Goal: Task Accomplishment & Management: Use online tool/utility

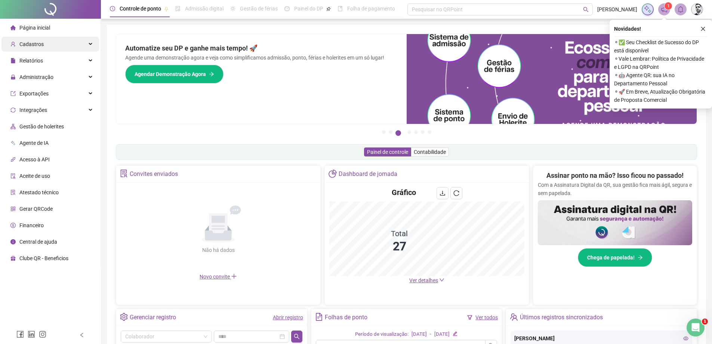
click at [20, 41] on span "Cadastros" at bounding box center [31, 44] width 24 height 6
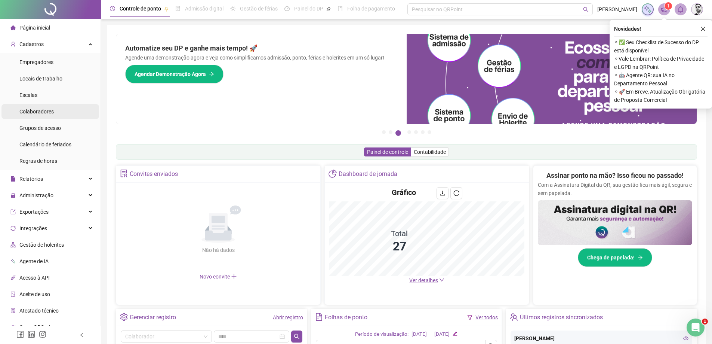
click at [33, 114] on span "Colaboradores" at bounding box center [36, 111] width 34 height 6
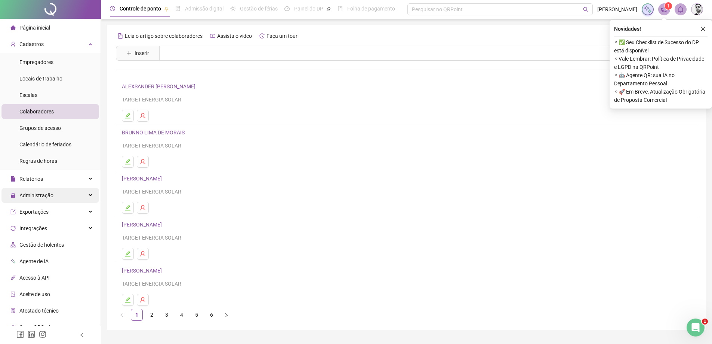
click at [34, 196] on span "Administração" at bounding box center [36, 195] width 34 height 6
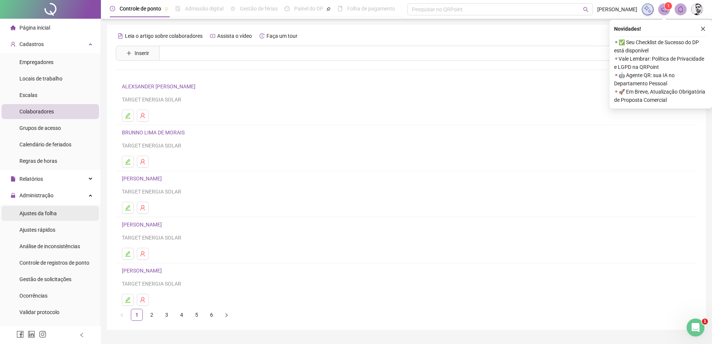
click at [37, 212] on span "Ajustes da folha" at bounding box center [37, 213] width 37 height 6
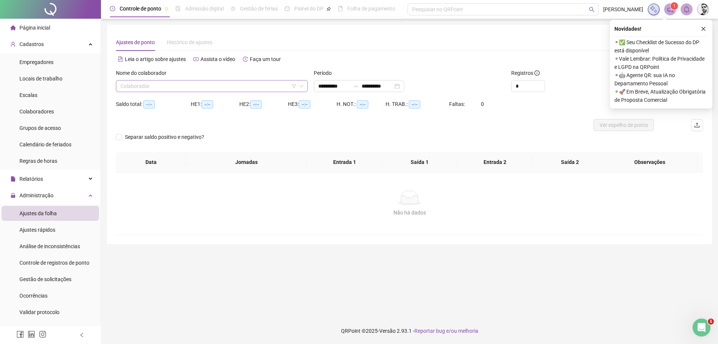
click at [255, 83] on input "search" at bounding box center [208, 85] width 176 height 11
click at [380, 85] on input "**********" at bounding box center [376, 86] width 31 height 8
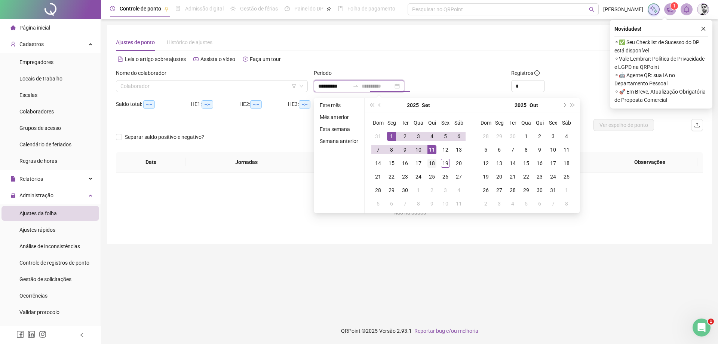
type input "**********"
click at [431, 160] on div "18" at bounding box center [431, 162] width 9 height 9
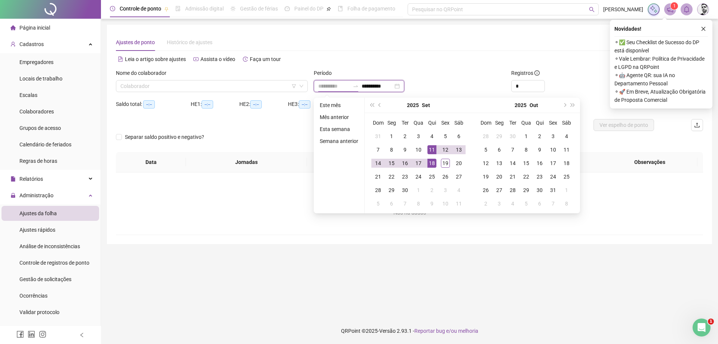
type input "**********"
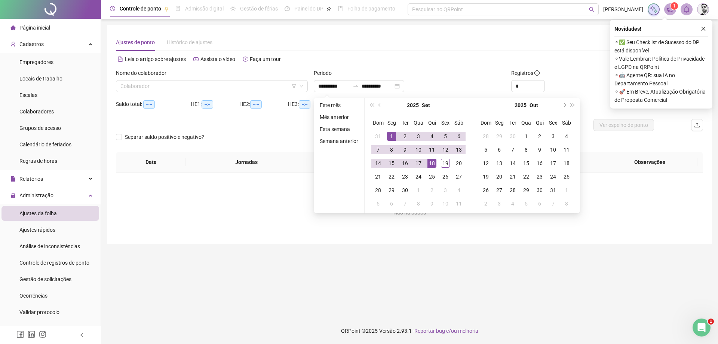
click at [459, 47] on div "Ajustes de ponto Histórico de ajustes" at bounding box center [409, 42] width 587 height 17
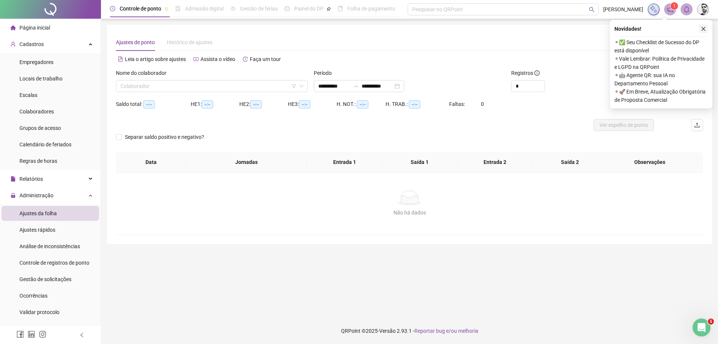
click at [704, 27] on icon "close" at bounding box center [703, 28] width 5 height 5
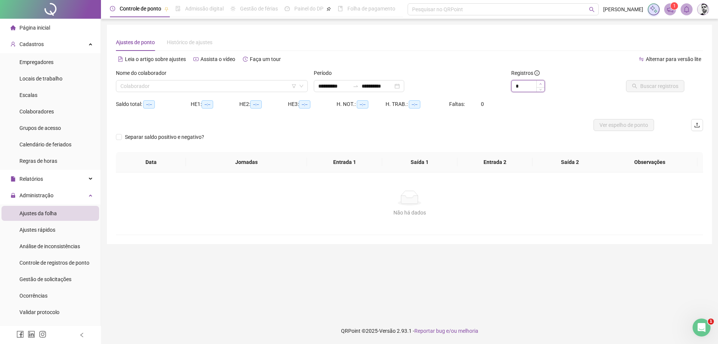
type input "*"
click at [541, 84] on icon "up" at bounding box center [540, 84] width 3 height 3
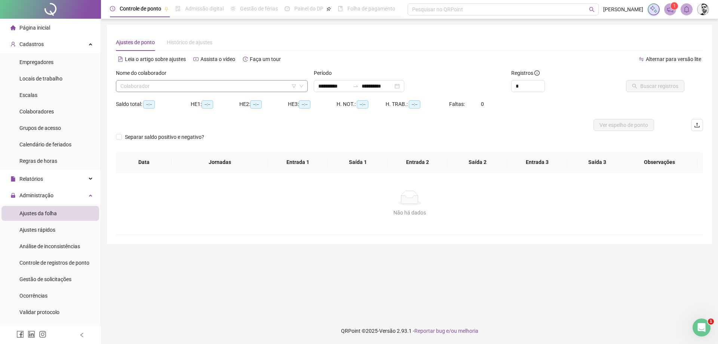
click at [227, 90] on input "search" at bounding box center [208, 85] width 176 height 11
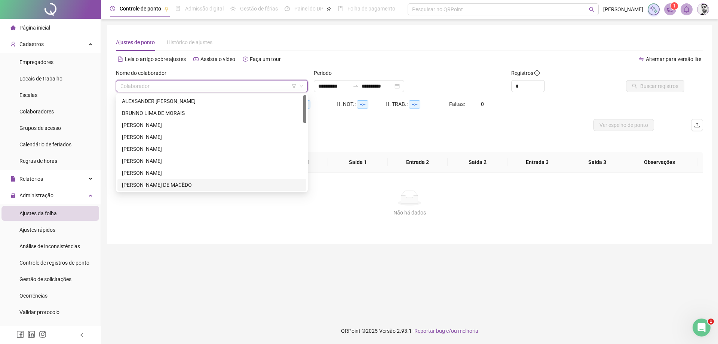
click at [137, 185] on div "[PERSON_NAME] DE MACÊDO" at bounding box center [212, 185] width 180 height 8
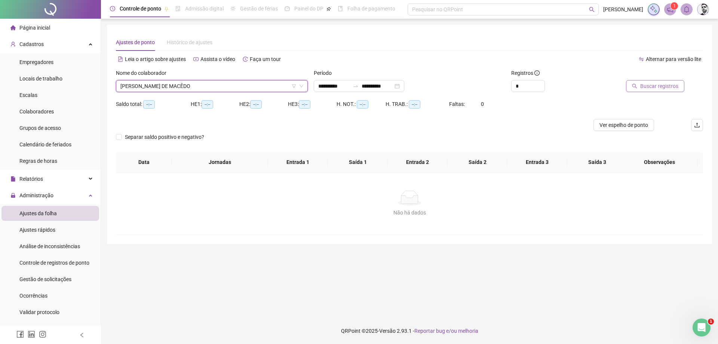
click at [645, 85] on span "Buscar registros" at bounding box center [659, 86] width 38 height 8
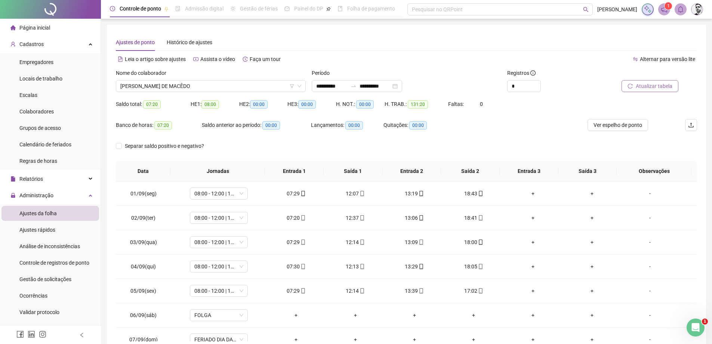
click at [673, 91] on button "Atualizar tabela" at bounding box center [650, 86] width 57 height 12
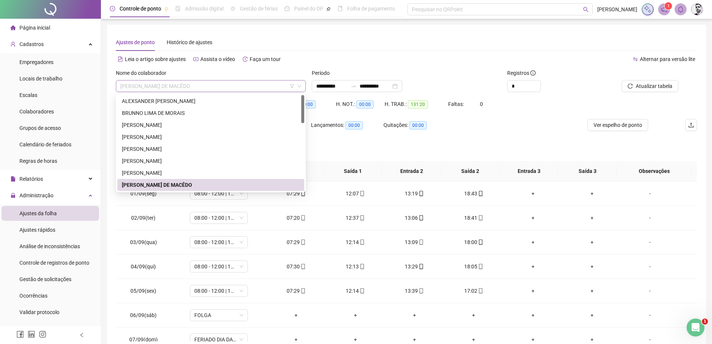
drag, startPoint x: 121, startPoint y: 84, endPoint x: 224, endPoint y: 84, distance: 102.8
click at [224, 84] on span "[PERSON_NAME] DE MACÊDO" at bounding box center [210, 85] width 181 height 11
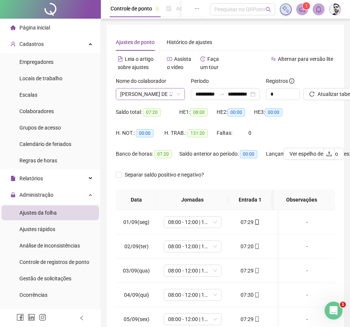
click at [178, 94] on icon "down" at bounding box center [179, 94] width 4 height 3
click at [178, 93] on icon "down" at bounding box center [178, 94] width 4 height 4
click at [160, 92] on span "[PERSON_NAME] DE MACÊDO" at bounding box center [150, 94] width 60 height 11
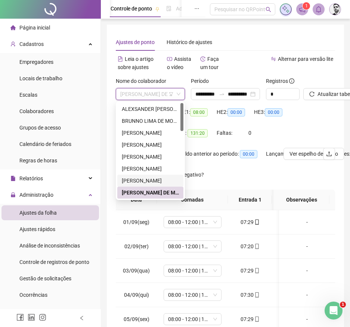
click at [133, 180] on div "[PERSON_NAME]" at bounding box center [150, 181] width 57 height 8
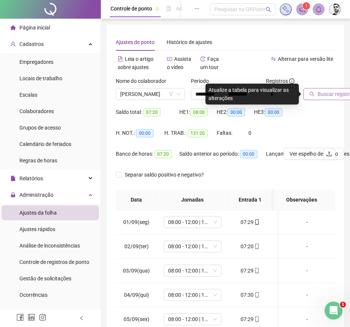
click at [332, 94] on span "Buscar registros" at bounding box center [337, 94] width 38 height 8
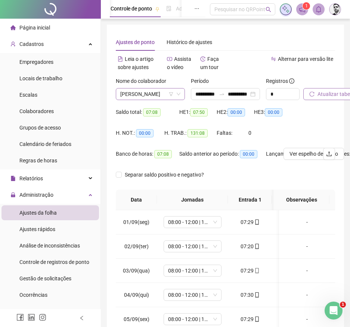
click at [179, 94] on icon "down" at bounding box center [178, 94] width 4 height 4
click at [160, 94] on span "[PERSON_NAME]" at bounding box center [150, 94] width 60 height 11
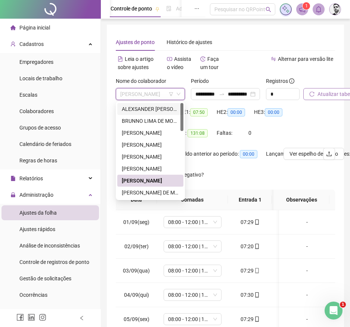
click at [148, 107] on div "ALEXSANDER [PERSON_NAME]" at bounding box center [150, 109] width 57 height 8
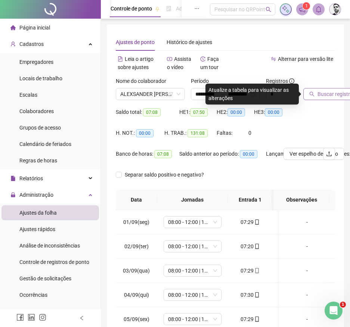
click at [341, 92] on span "Buscar registros" at bounding box center [337, 94] width 38 height 8
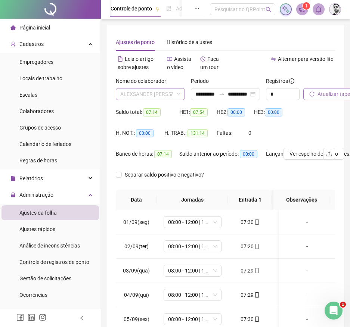
click at [166, 92] on span "ALEXSANDER [PERSON_NAME]" at bounding box center [150, 94] width 60 height 11
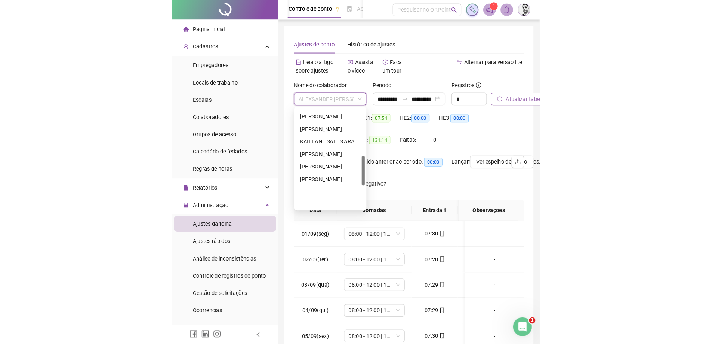
scroll to position [153, 0]
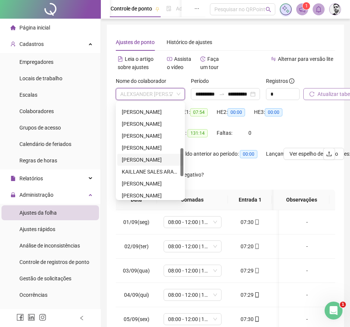
click at [136, 158] on div "JOVINO SANTOS MONTEIRO" at bounding box center [150, 160] width 57 height 8
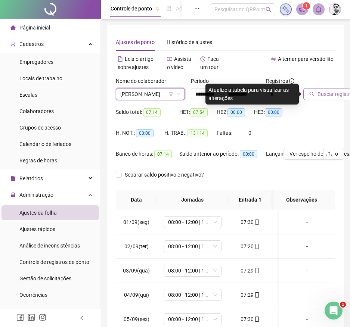
click at [320, 95] on span "Buscar registros" at bounding box center [337, 94] width 38 height 8
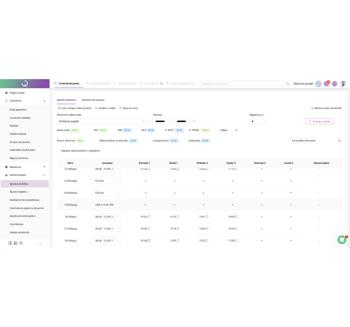
scroll to position [37, 0]
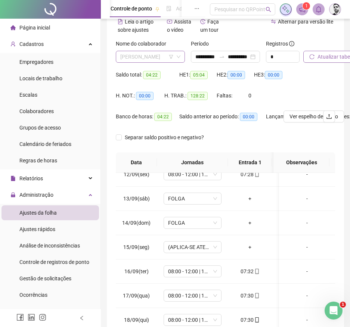
click at [175, 56] on span "JOVINO SANTOS MONTEIRO" at bounding box center [150, 56] width 60 height 11
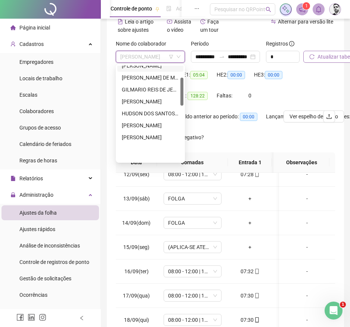
scroll to position [40, 0]
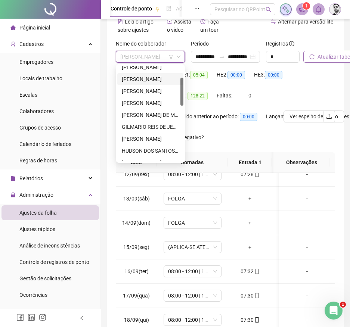
click at [139, 77] on div "[PERSON_NAME]" at bounding box center [150, 79] width 57 height 8
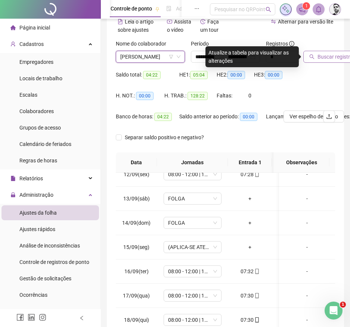
click at [322, 56] on span "Buscar registros" at bounding box center [337, 57] width 38 height 8
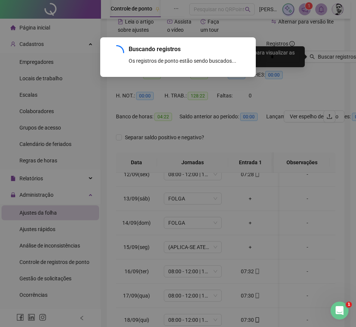
click at [327, 55] on div "Buscando registros Os registros de ponto estão sendo buscados... OK" at bounding box center [178, 163] width 356 height 327
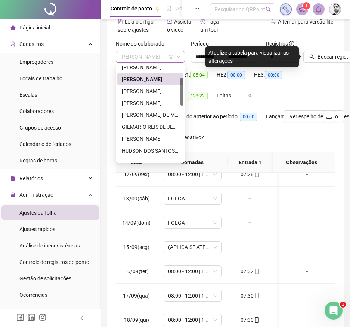
click at [174, 56] on span "[PERSON_NAME]" at bounding box center [150, 56] width 60 height 11
click at [143, 68] on div "[PERSON_NAME]" at bounding box center [150, 67] width 57 height 8
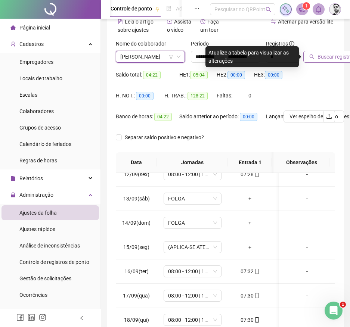
click at [329, 58] on span "Buscar registros" at bounding box center [337, 57] width 38 height 8
click at [332, 56] on span "Buscar registros" at bounding box center [337, 57] width 38 height 8
click at [163, 59] on span "[PERSON_NAME]" at bounding box center [150, 56] width 60 height 11
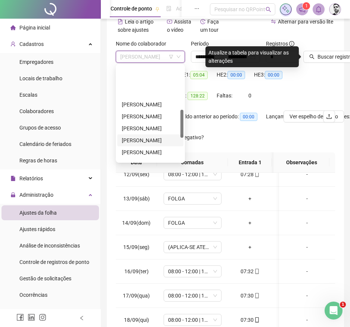
scroll to position [148, 0]
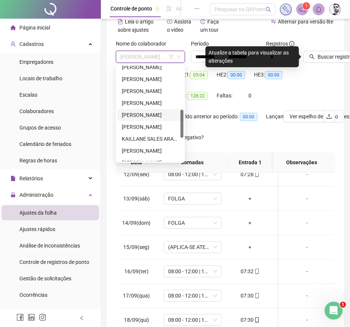
click at [155, 116] on div "JOSÉ HENRIQUE PEREIRA SENA" at bounding box center [150, 115] width 57 height 8
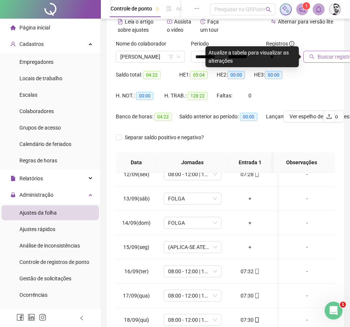
click at [333, 56] on span "Buscar registros" at bounding box center [337, 57] width 38 height 8
click at [169, 56] on icon "filter" at bounding box center [171, 57] width 4 height 4
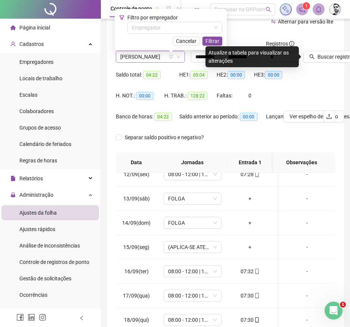
click at [164, 55] on span "JOSÉ HENRIQUE PEREIRA SENA" at bounding box center [150, 56] width 60 height 11
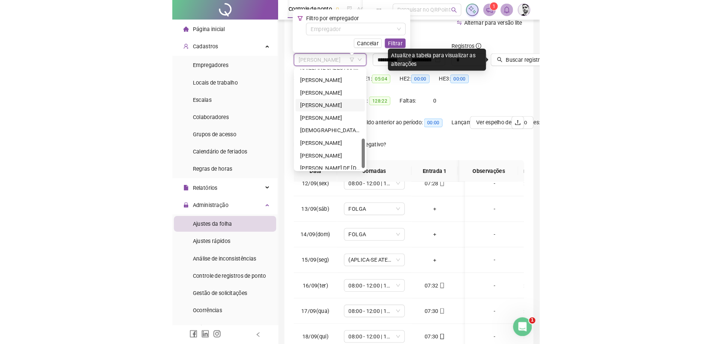
scroll to position [223, 0]
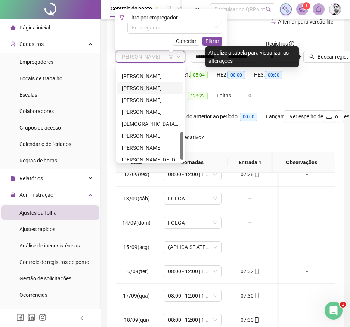
click at [148, 84] on div "LUCAS SOUZA SANTOS" at bounding box center [150, 88] width 57 height 8
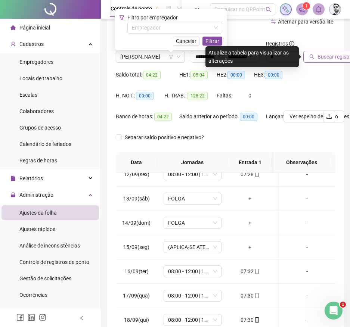
click at [321, 55] on span "Buscar registros" at bounding box center [337, 57] width 38 height 8
click at [322, 56] on span "Buscar registros" at bounding box center [337, 57] width 38 height 8
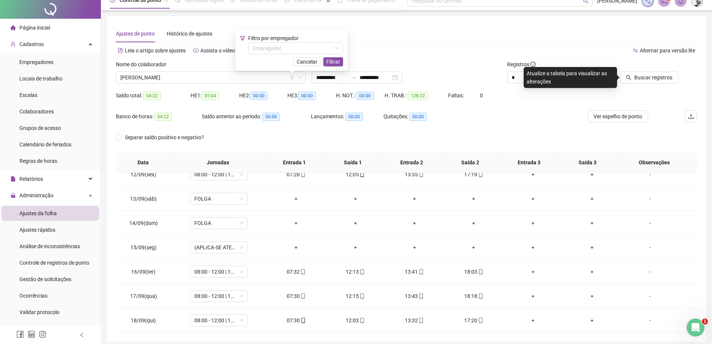
scroll to position [0, 0]
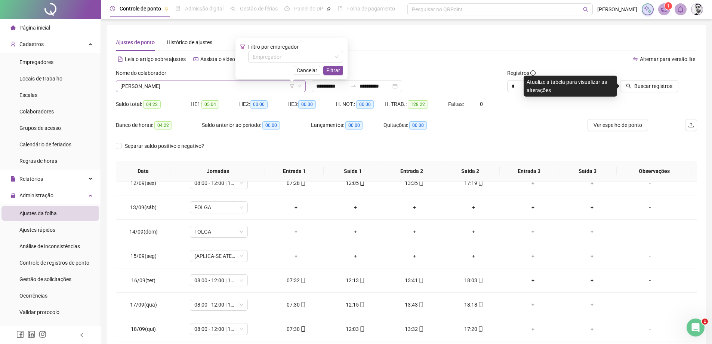
click at [228, 84] on span "LUCAS SOUZA SANTOS" at bounding box center [210, 85] width 181 height 11
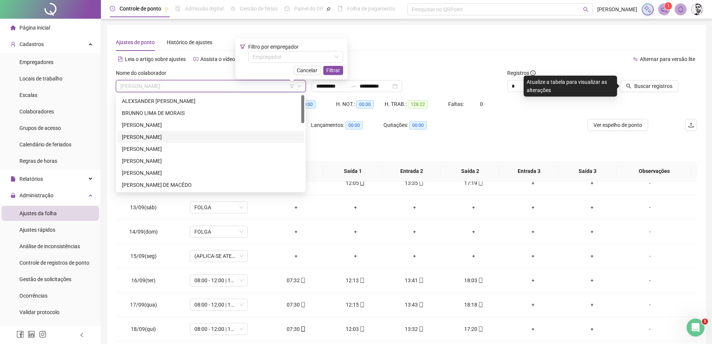
click at [138, 135] on div "[PERSON_NAME]" at bounding box center [211, 137] width 178 height 8
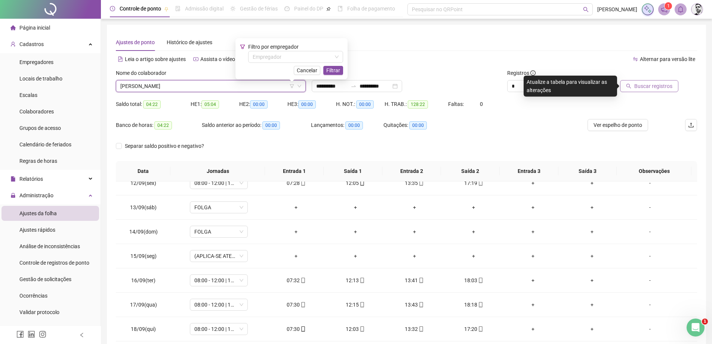
click at [677, 87] on button "Buscar registros" at bounding box center [649, 86] width 58 height 12
click at [663, 91] on button "Buscar registros" at bounding box center [649, 86] width 58 height 12
click at [214, 89] on span "[PERSON_NAME]" at bounding box center [210, 85] width 181 height 11
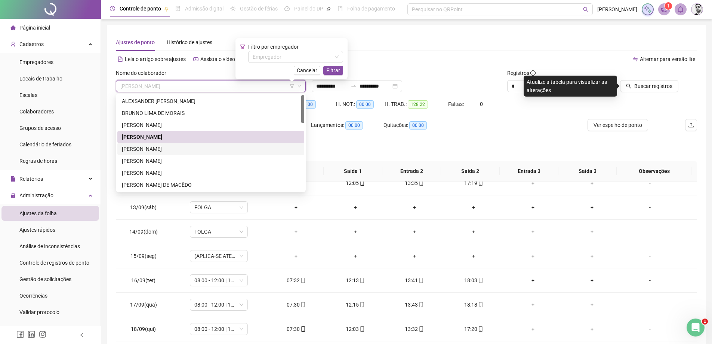
click at [142, 147] on div "[PERSON_NAME]" at bounding box center [211, 149] width 178 height 8
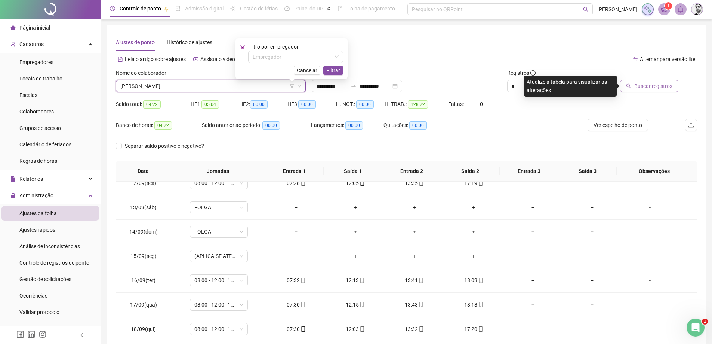
click at [656, 85] on span "Buscar registros" at bounding box center [653, 86] width 38 height 8
click at [653, 87] on span "Buscar registros" at bounding box center [653, 86] width 38 height 8
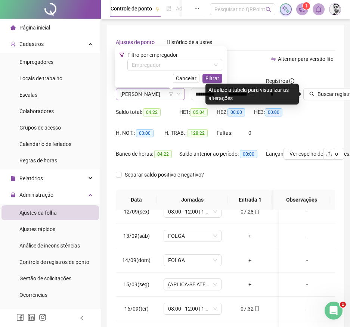
click at [138, 99] on span "[PERSON_NAME]" at bounding box center [150, 94] width 60 height 11
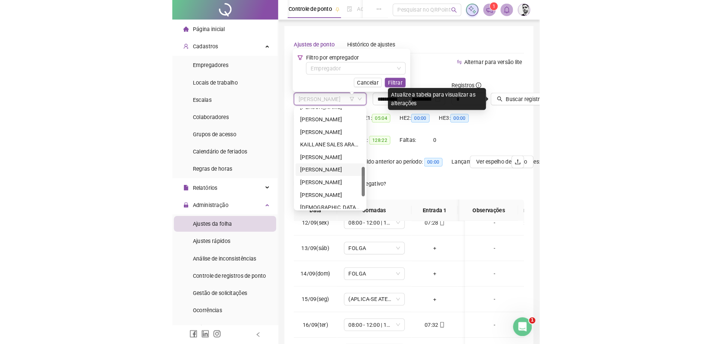
scroll to position [150, 0]
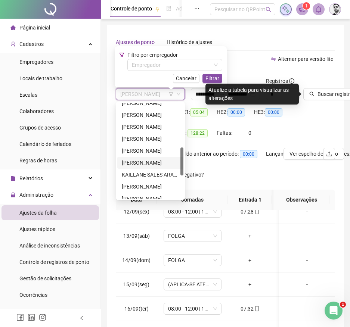
click at [136, 161] on div "JOVINO SANTOS MONTEIRO" at bounding box center [150, 163] width 57 height 8
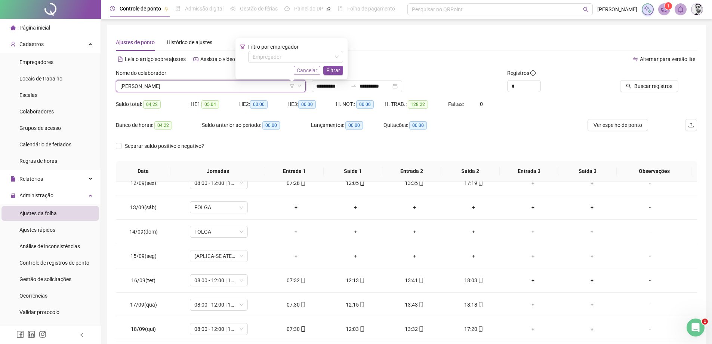
click at [304, 70] on span "Cancelar" at bounding box center [307, 70] width 21 height 8
click at [640, 87] on span "Buscar registros" at bounding box center [653, 86] width 38 height 8
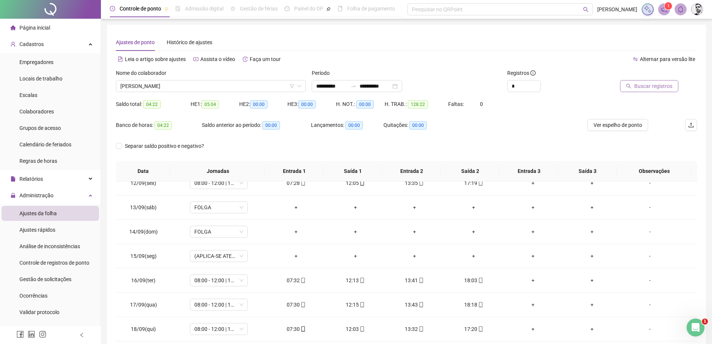
click at [640, 87] on span "Buscar registros" at bounding box center [653, 86] width 38 height 8
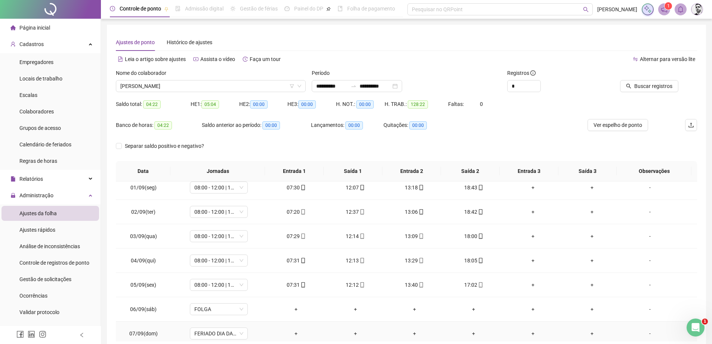
scroll to position [0, 0]
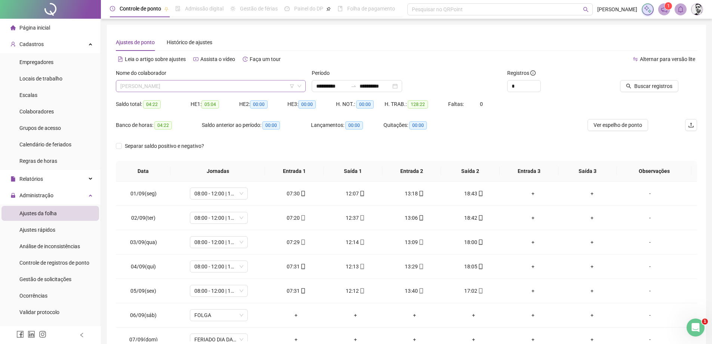
click at [265, 86] on span "JOVINO SANTOS MONTEIRO" at bounding box center [210, 85] width 181 height 11
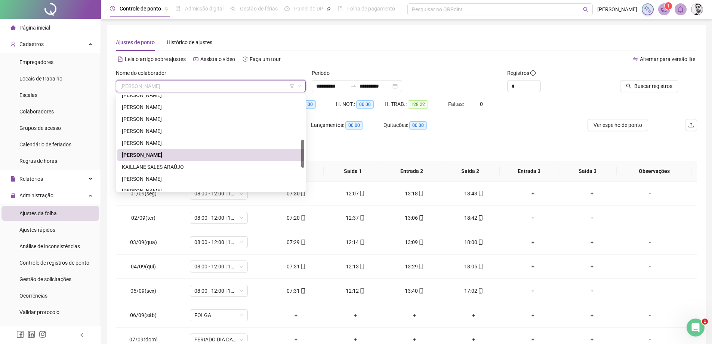
click at [265, 86] on span "JOVINO SANTOS MONTEIRO" at bounding box center [210, 85] width 181 height 11
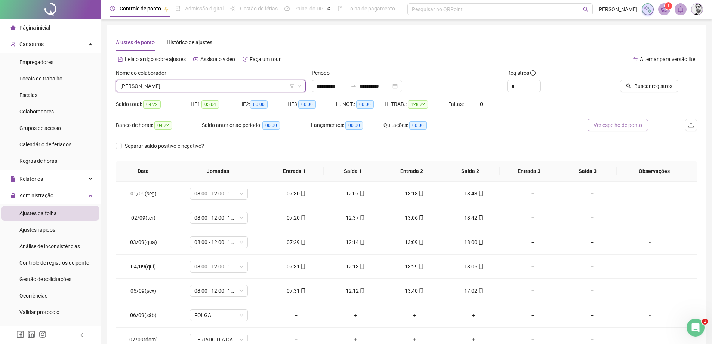
click at [639, 124] on span "Ver espelho de ponto" at bounding box center [618, 125] width 49 height 8
click at [647, 89] on span "Buscar registros" at bounding box center [653, 86] width 38 height 8
click at [631, 130] on button "Ver espelho de ponto" at bounding box center [618, 125] width 61 height 12
click at [212, 86] on span "JOVINO SANTOS MONTEIRO" at bounding box center [210, 85] width 181 height 11
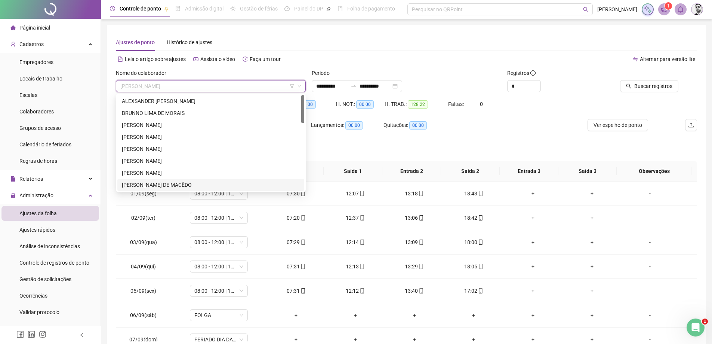
click at [137, 183] on div "[PERSON_NAME] DE MACÊDO" at bounding box center [211, 185] width 178 height 8
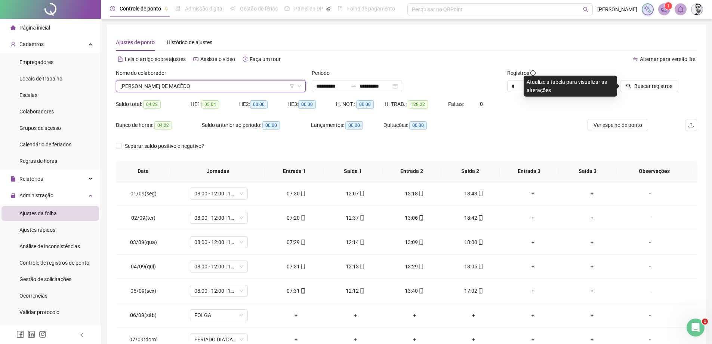
click at [653, 76] on div at bounding box center [641, 74] width 73 height 11
click at [652, 86] on span "Buscar registros" at bounding box center [653, 86] width 38 height 8
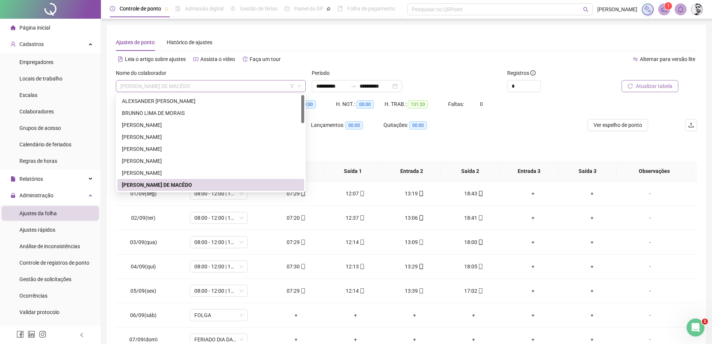
click at [229, 89] on span "[PERSON_NAME] DE MACÊDO" at bounding box center [210, 85] width 181 height 11
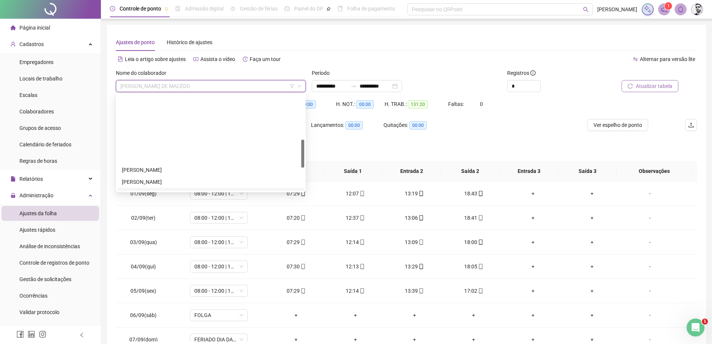
scroll to position [150, 0]
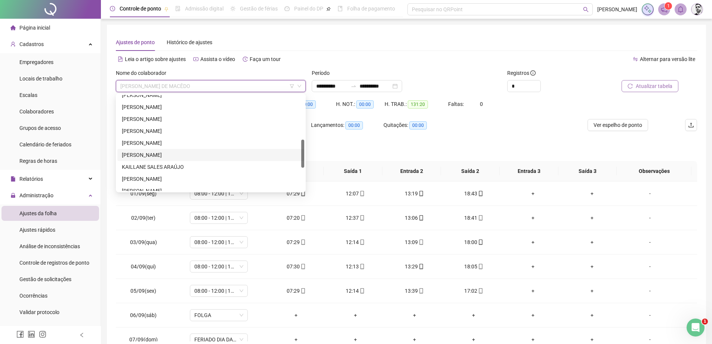
click at [149, 156] on div "JOVINO SANTOS MONTEIRO" at bounding box center [211, 155] width 178 height 8
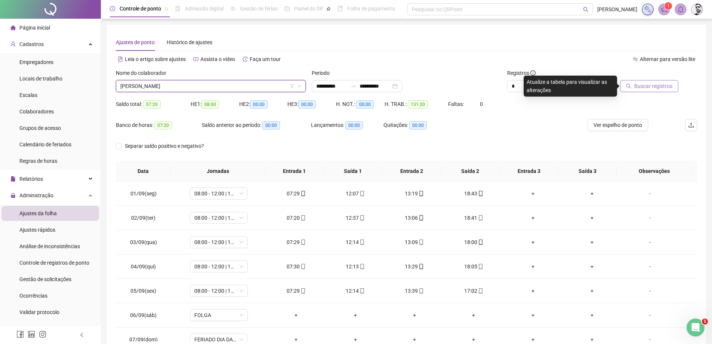
click at [653, 90] on span "Buscar registros" at bounding box center [653, 86] width 38 height 8
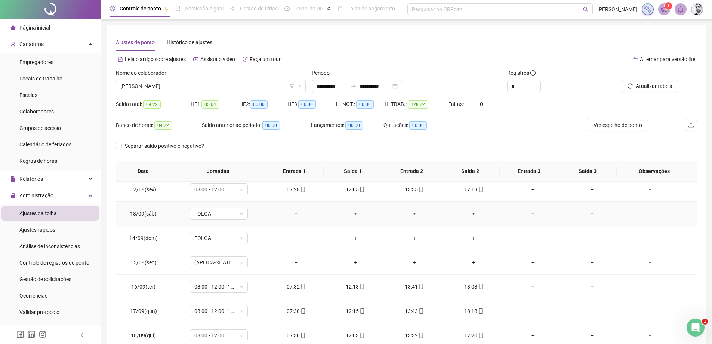
scroll to position [278, 0]
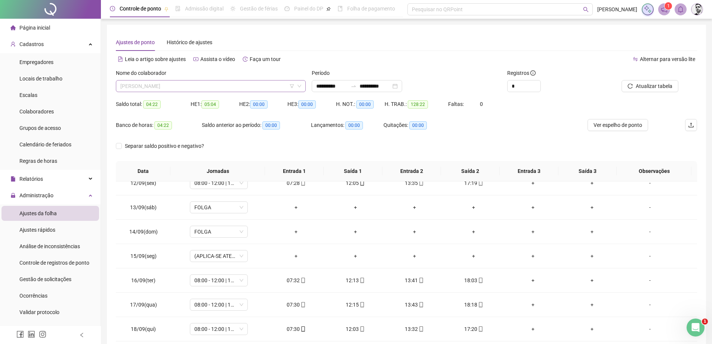
click at [207, 86] on span "JOVINO SANTOS MONTEIRO" at bounding box center [210, 85] width 181 height 11
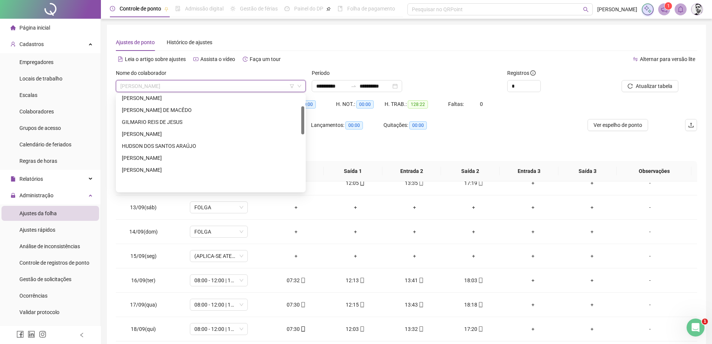
scroll to position [37, 0]
click at [144, 145] on div "[PERSON_NAME] DE MACÊDO" at bounding box center [211, 147] width 178 height 8
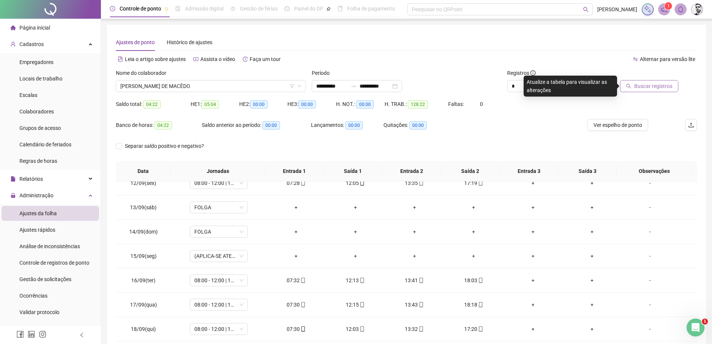
click at [644, 86] on span "Buscar registros" at bounding box center [653, 86] width 38 height 8
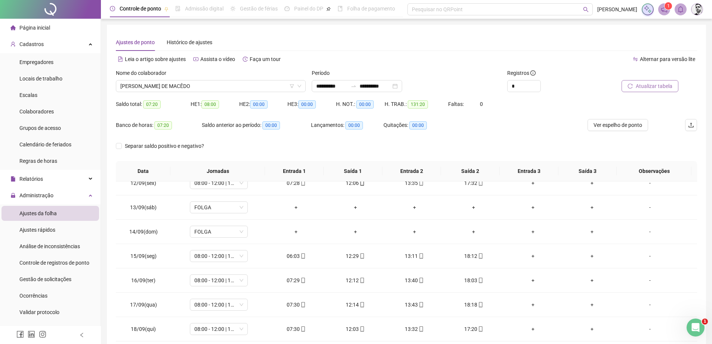
click at [612, 131] on div "Ver espelho de ponto" at bounding box center [618, 129] width 97 height 21
click at [612, 126] on span "Ver espelho de ponto" at bounding box center [618, 125] width 49 height 8
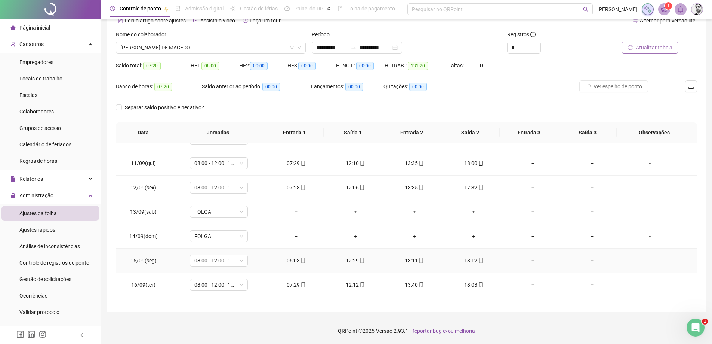
scroll to position [128, 0]
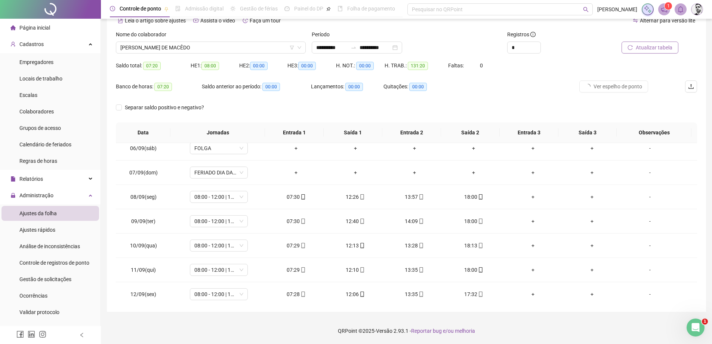
click at [539, 78] on div "Saldo total: 07:20 HE 1: 08:00 HE 2: 00:00 HE 3: 00:00 H. NOT.: 00:00 H. TRAB.:…" at bounding box center [406, 69] width 581 height 21
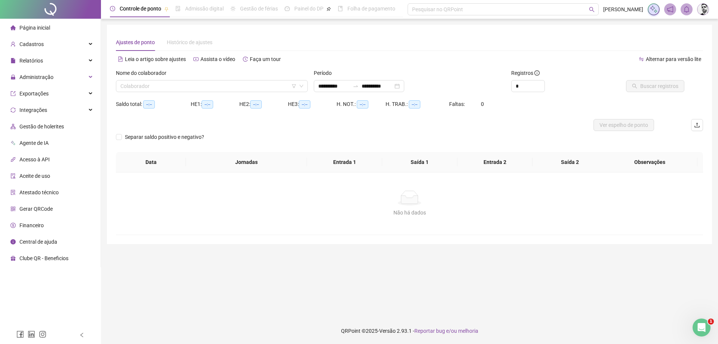
type input "**********"
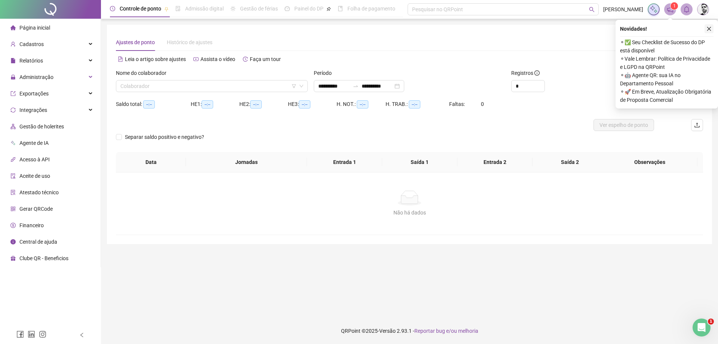
click at [707, 28] on icon "close" at bounding box center [708, 28] width 5 height 5
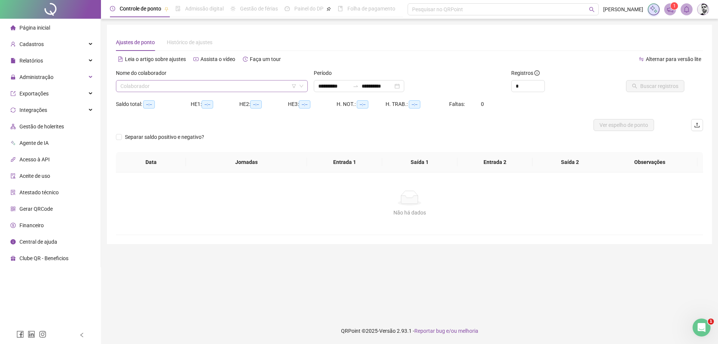
click at [233, 88] on div "Nome do colaborador Colaborador" at bounding box center [212, 83] width 198 height 29
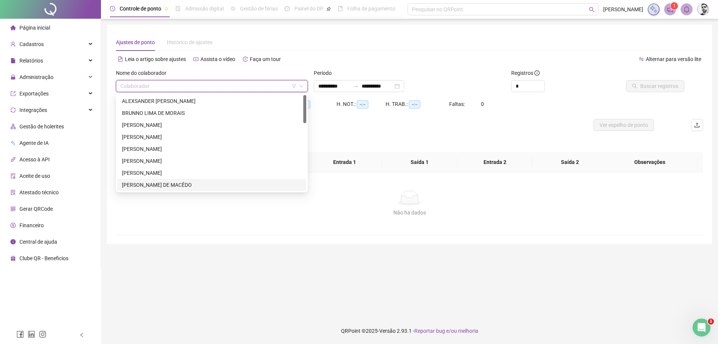
click at [130, 184] on div "[PERSON_NAME] DE MACÊDO" at bounding box center [212, 185] width 180 height 8
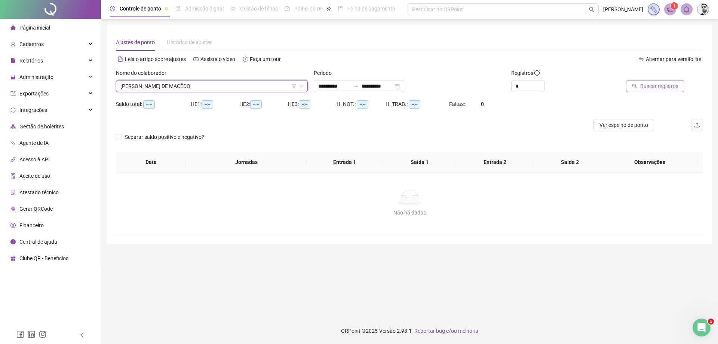
click at [671, 86] on span "Buscar registros" at bounding box center [659, 86] width 38 height 8
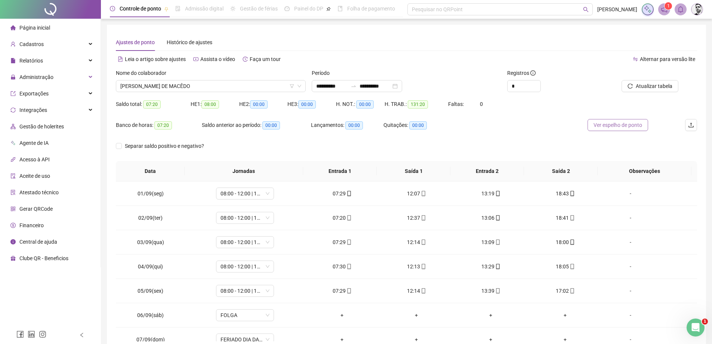
click at [615, 124] on span "Ver espelho de ponto" at bounding box center [618, 125] width 49 height 8
click at [537, 83] on icon "up" at bounding box center [536, 84] width 3 height 3
type input "*"
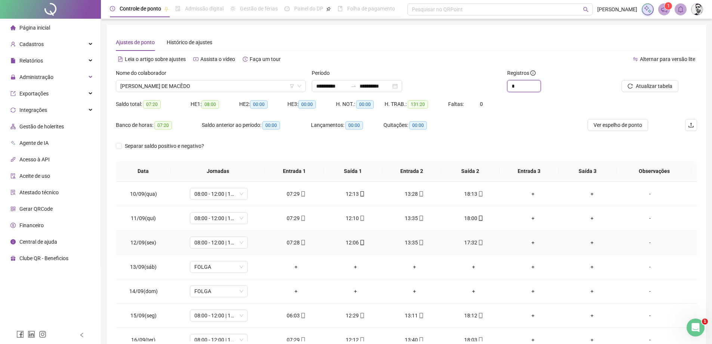
scroll to position [278, 0]
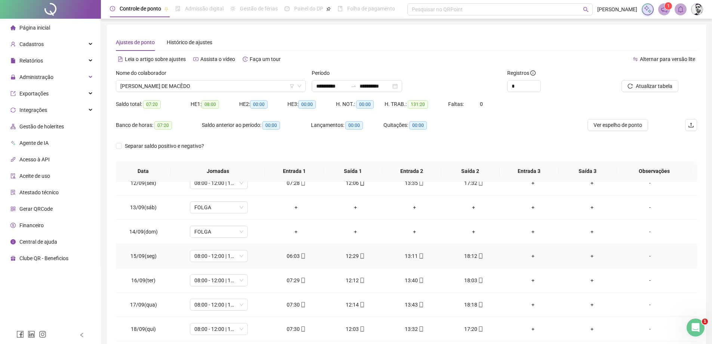
click at [301, 257] on icon "mobile" at bounding box center [303, 255] width 5 height 5
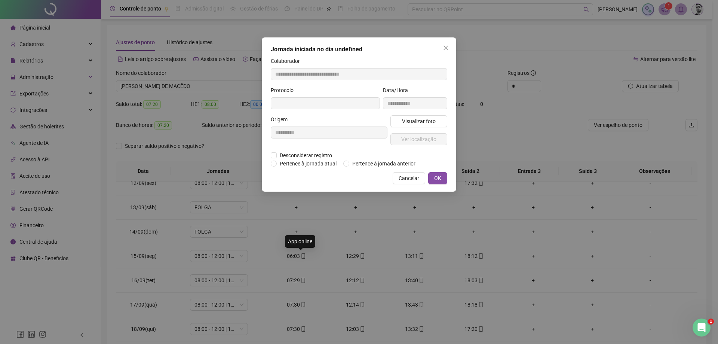
type input "**********"
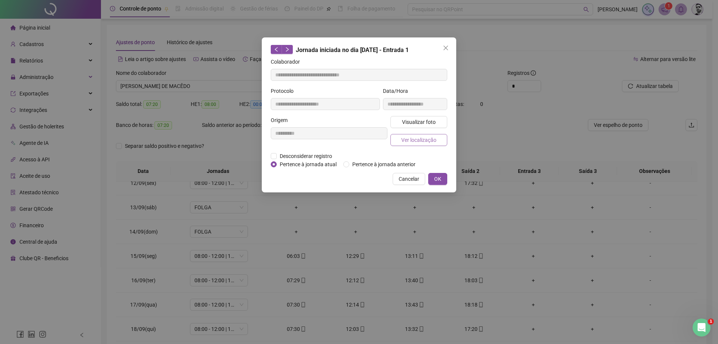
click at [420, 140] on span "Ver localização" at bounding box center [418, 140] width 35 height 8
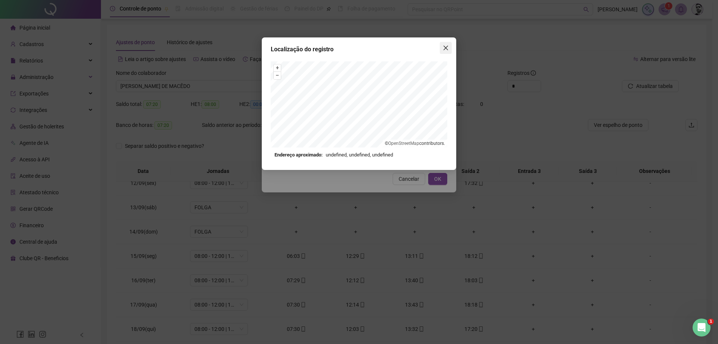
click at [446, 53] on button "Close" at bounding box center [446, 48] width 12 height 12
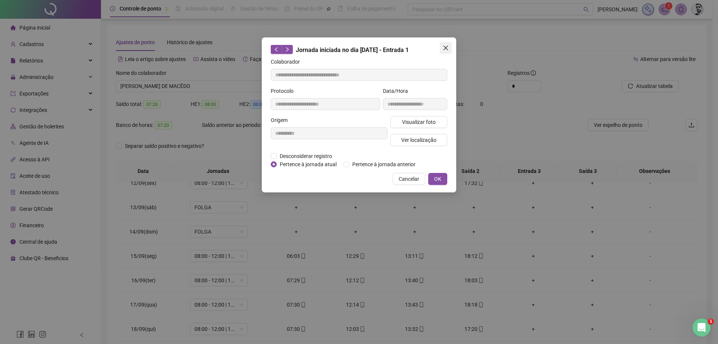
click at [445, 51] on button "Close" at bounding box center [446, 48] width 12 height 12
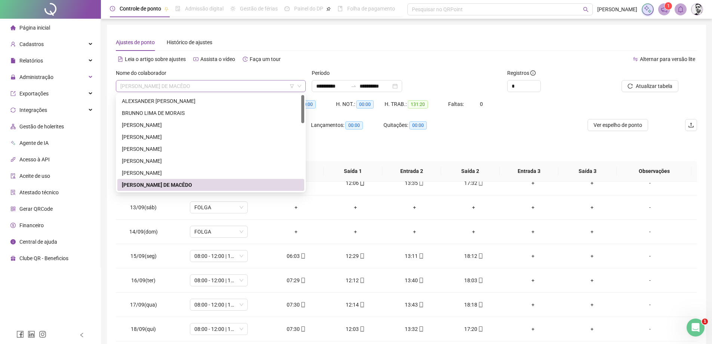
click at [216, 82] on span "[PERSON_NAME] DE MACÊDO" at bounding box center [210, 85] width 181 height 11
click at [139, 174] on div "[PERSON_NAME]" at bounding box center [211, 173] width 178 height 8
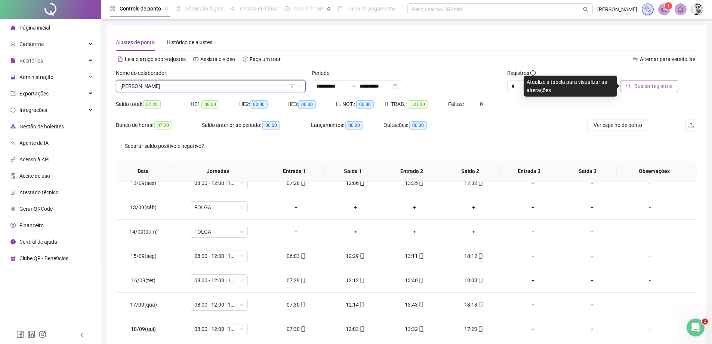
click at [653, 87] on span "Buscar registros" at bounding box center [653, 86] width 38 height 8
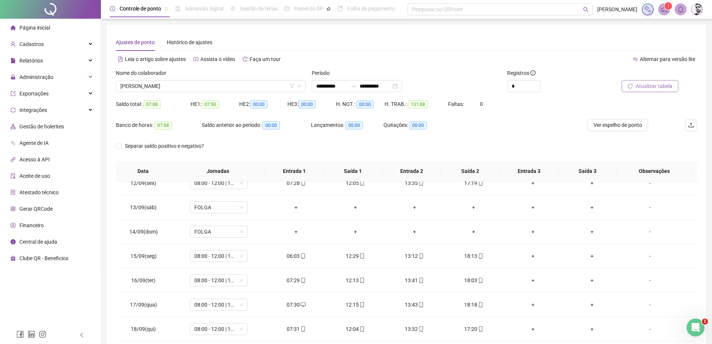
click at [657, 89] on span "Atualizar tabela" at bounding box center [654, 86] width 37 height 8
click at [247, 86] on span "[PERSON_NAME]" at bounding box center [210, 85] width 181 height 11
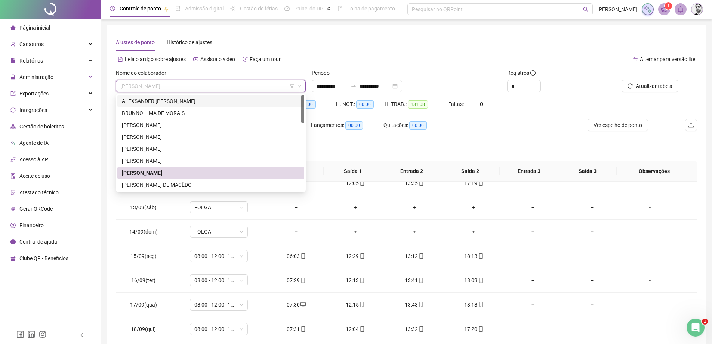
click at [153, 98] on div "ALEXSANDER [PERSON_NAME]" at bounding box center [211, 101] width 178 height 8
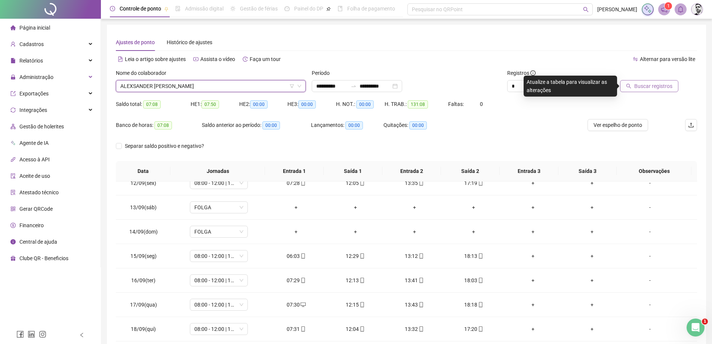
click at [662, 90] on span "Buscar registros" at bounding box center [653, 86] width 38 height 8
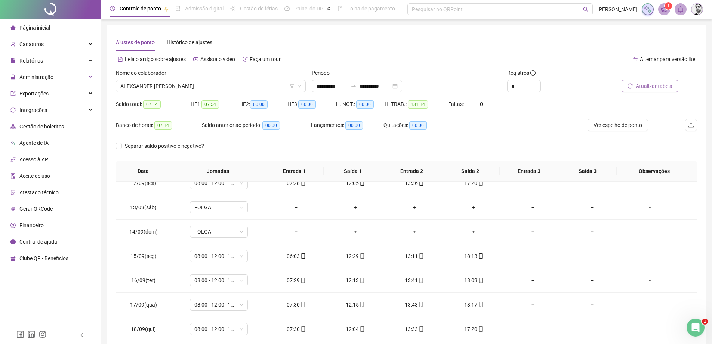
click at [651, 83] on span "Atualizar tabela" at bounding box center [654, 86] width 37 height 8
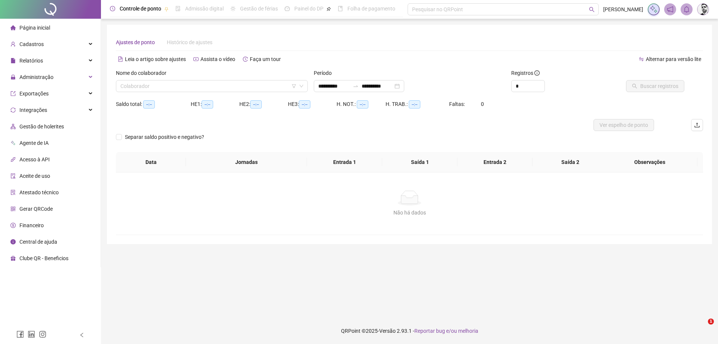
type input "**********"
